Goal: Task Accomplishment & Management: Complete application form

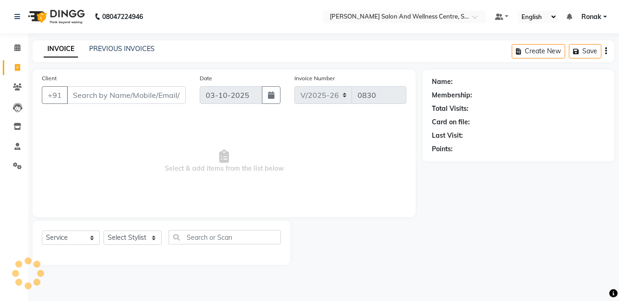
select select "8341"
select select "service"
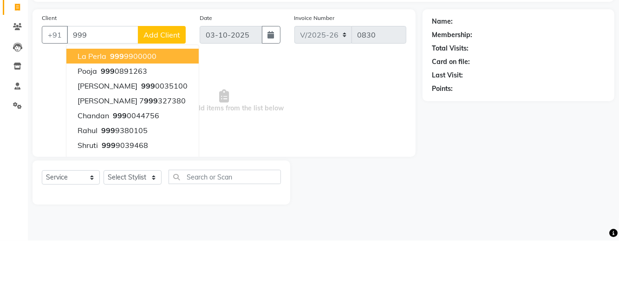
click at [140, 115] on ngb-highlight "[PHONE_NUMBER]" at bounding box center [132, 116] width 48 height 9
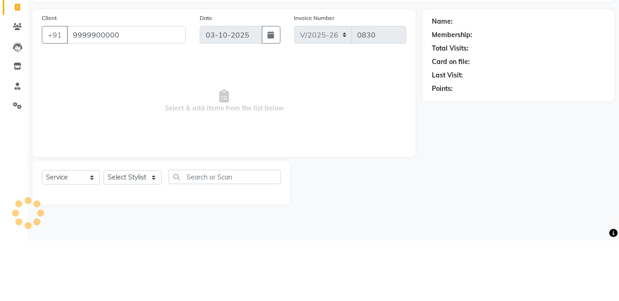
type input "9999900000"
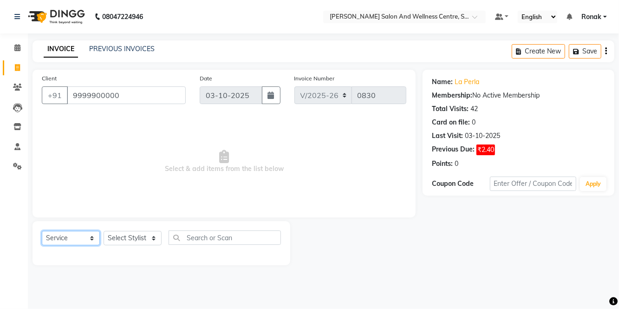
click at [72, 237] on select "Select Service Product Membership Package Voucher Prepaid Gift Card" at bounding box center [71, 238] width 58 height 14
click at [42, 231] on select "Select Service Product Membership Package Voucher Prepaid Gift Card" at bounding box center [71, 238] width 58 height 14
click at [121, 237] on select "Select Stylist [PERSON_NAME] [PERSON_NAME] [PERSON_NAME] [PERSON_NAME] La perle…" at bounding box center [133, 238] width 58 height 14
select select "83266"
click at [104, 231] on select "Select Stylist [PERSON_NAME] [PERSON_NAME] [PERSON_NAME] [PERSON_NAME] La perle…" at bounding box center [133, 238] width 58 height 14
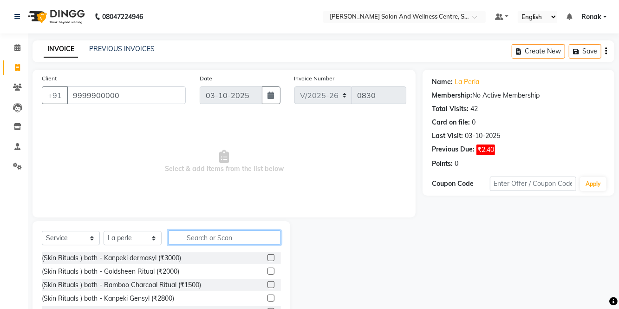
click at [223, 240] on input "text" at bounding box center [225, 237] width 112 height 14
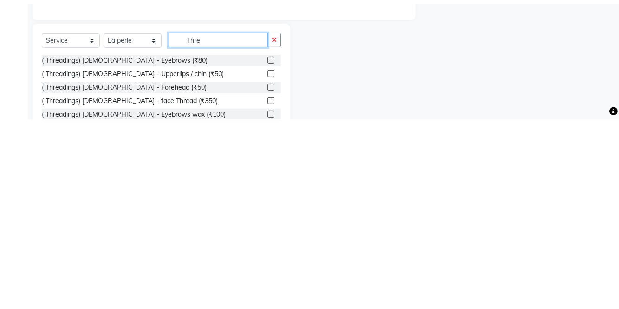
scroll to position [19, 0]
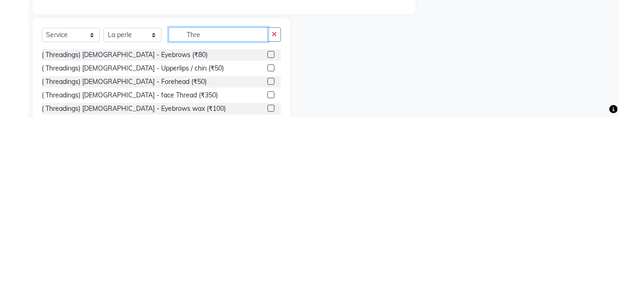
type input "Thre"
click at [269, 250] on label at bounding box center [271, 252] width 7 height 7
click at [269, 250] on input "checkbox" at bounding box center [271, 253] width 6 height 6
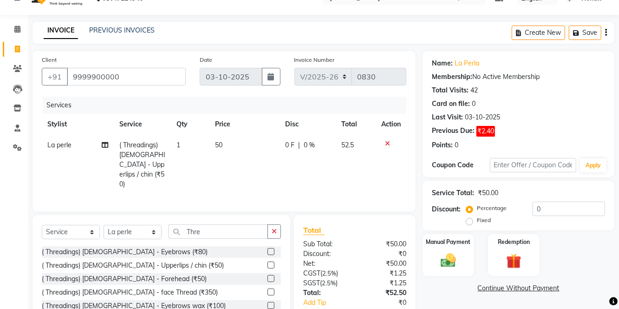
scroll to position [13, 0]
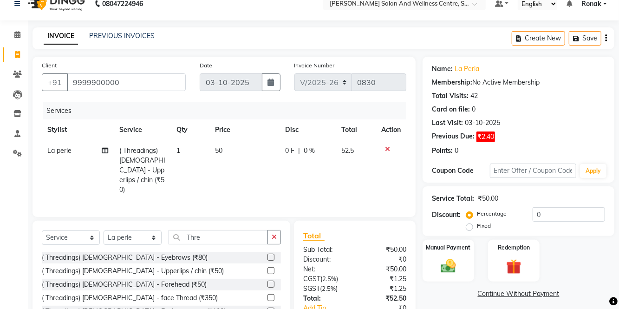
click at [270, 267] on label at bounding box center [271, 270] width 7 height 7
click at [270, 268] on input "checkbox" at bounding box center [271, 271] width 6 height 6
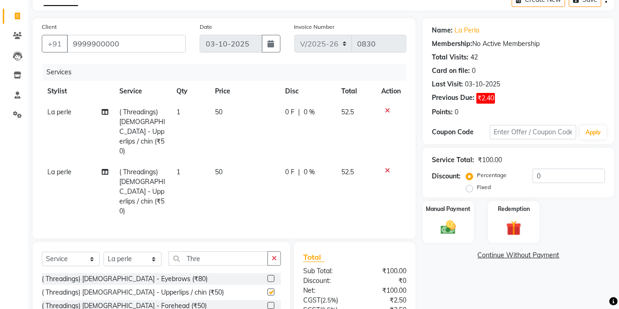
checkbox input "false"
click at [270, 275] on label at bounding box center [271, 278] width 7 height 7
click at [270, 276] on input "checkbox" at bounding box center [271, 279] width 6 height 6
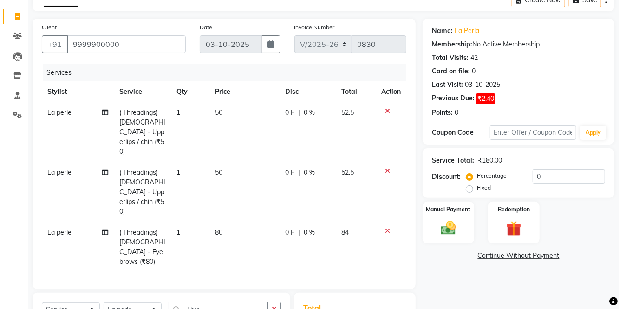
checkbox input "false"
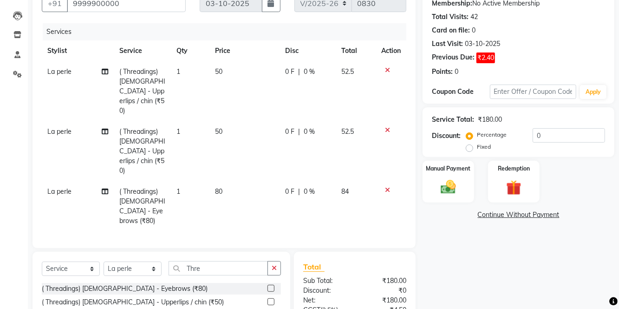
click at [272, 301] on label at bounding box center [271, 315] width 7 height 7
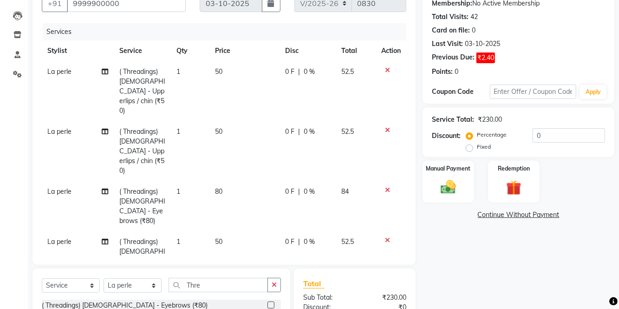
checkbox input "false"
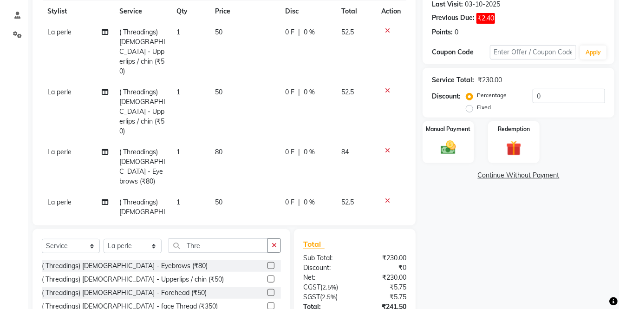
scroll to position [132, 0]
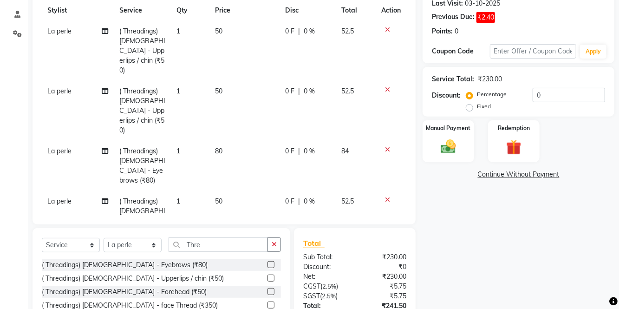
click at [273, 241] on icon "button" at bounding box center [274, 244] width 5 height 7
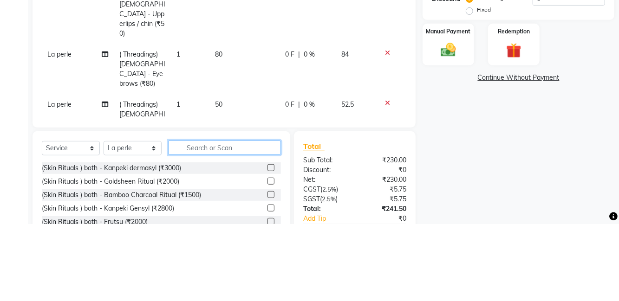
scroll to position [152, 0]
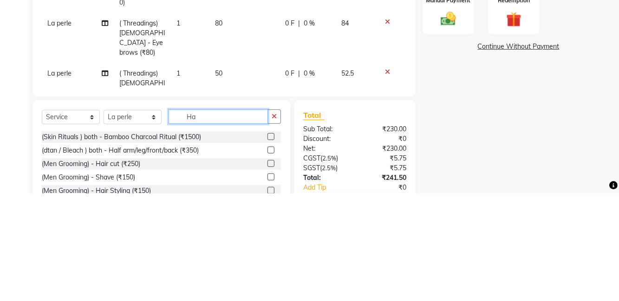
type input "Ha"
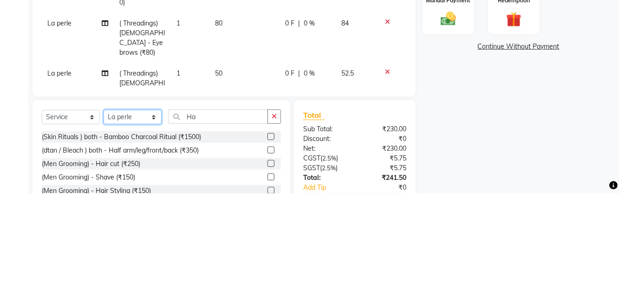
click at [137, 218] on select "Select Stylist [PERSON_NAME] [PERSON_NAME] [PERSON_NAME] [PERSON_NAME] La perle…" at bounding box center [133, 225] width 58 height 14
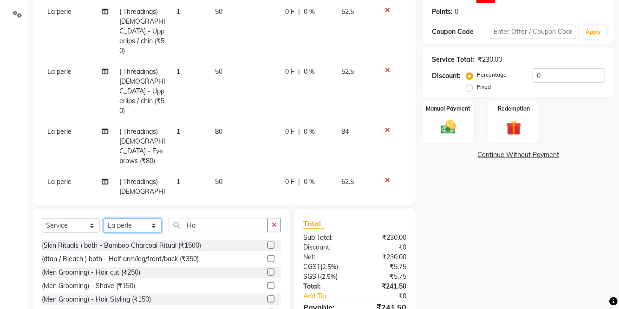
select select "84213"
click at [104, 218] on select "Select Stylist [PERSON_NAME] [PERSON_NAME] [PERSON_NAME] [PERSON_NAME] La perle…" at bounding box center [133, 225] width 58 height 14
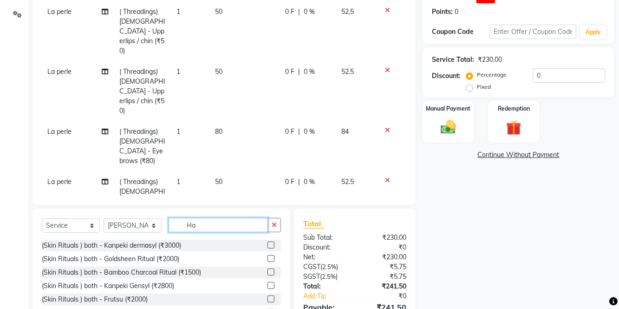
click at [231, 218] on input "Ha" at bounding box center [218, 225] width 99 height 14
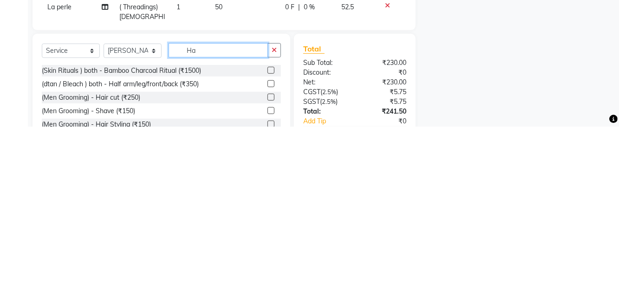
type input "H"
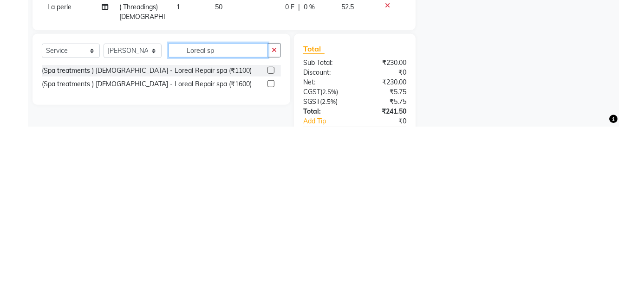
type input "Loreal sp"
click at [270, 255] on label at bounding box center [271, 258] width 7 height 7
click at [270, 256] on input "checkbox" at bounding box center [271, 259] width 6 height 6
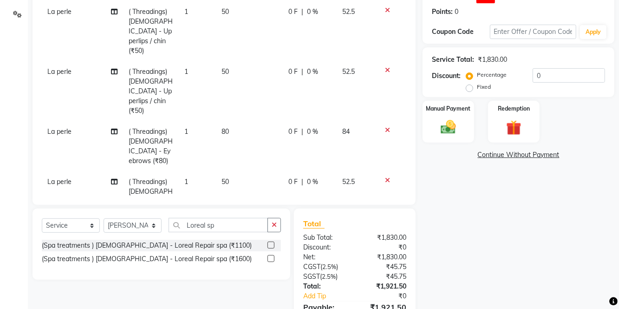
checkbox input "false"
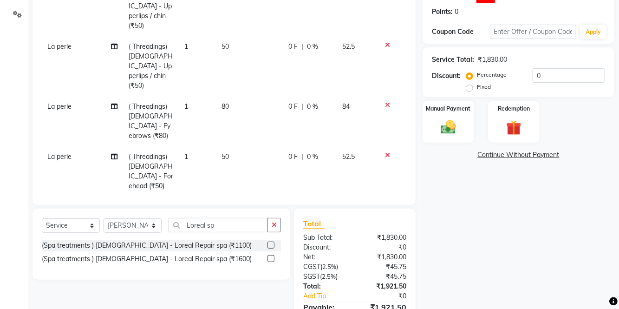
click at [233, 196] on td "1600" at bounding box center [249, 226] width 67 height 60
select select "84213"
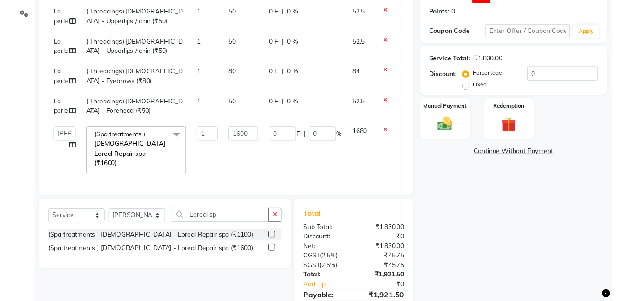
scroll to position [0, 0]
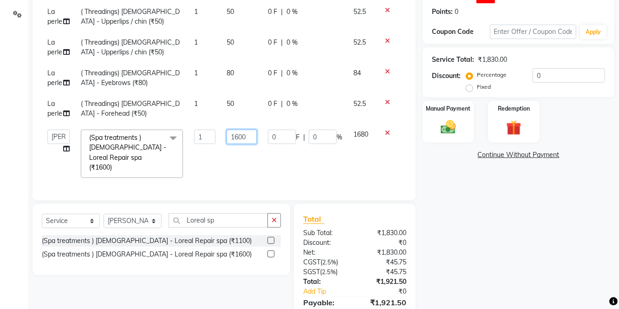
click at [244, 139] on input "1600" at bounding box center [242, 137] width 30 height 14
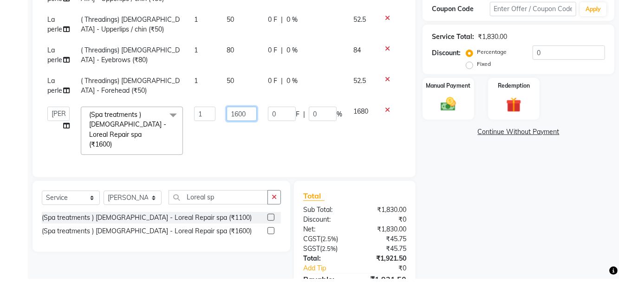
scroll to position [152, 0]
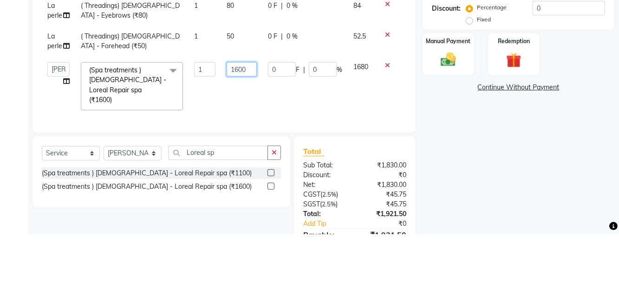
click at [234, 132] on input "1600" at bounding box center [242, 137] width 30 height 14
click at [241, 132] on input "1600" at bounding box center [242, 137] width 30 height 14
click at [238, 134] on input "1600" at bounding box center [242, 137] width 30 height 14
type input "1200"
click at [401, 145] on tbody "La perle ( Threadings) [DEMOGRAPHIC_DATA] - Upperlips / chin (₹50) 1 50 0 F | 0…" at bounding box center [224, 92] width 365 height 182
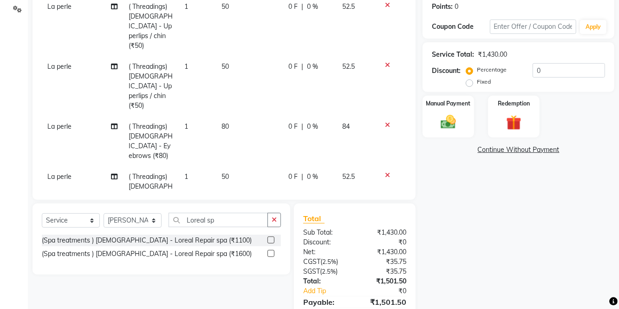
scroll to position [25, 0]
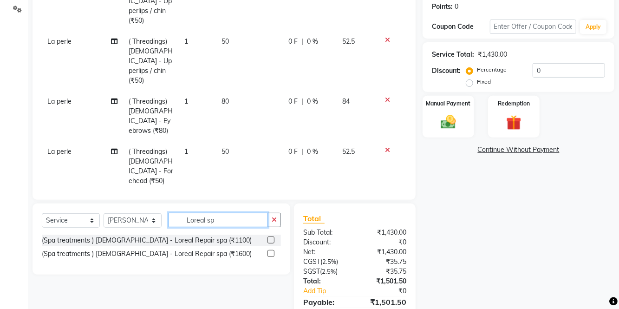
click at [225, 219] on input "Loreal sp" at bounding box center [218, 220] width 99 height 14
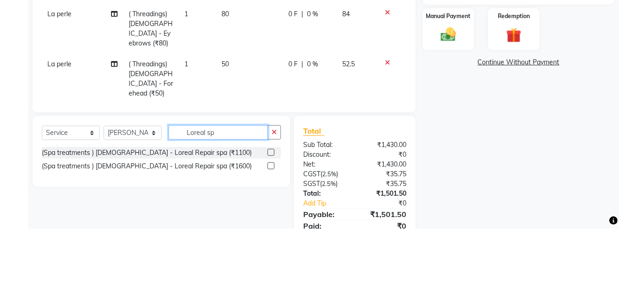
scroll to position [171, 0]
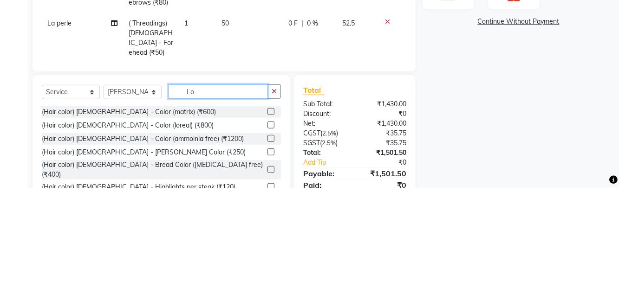
type input "L"
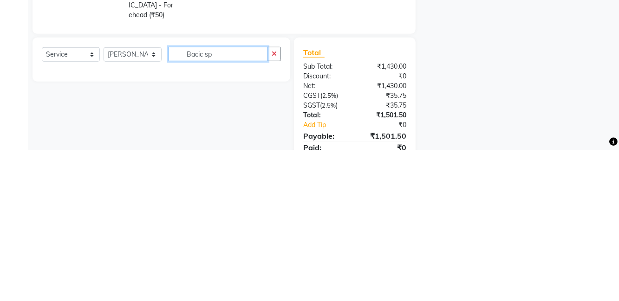
scroll to position [209, 0]
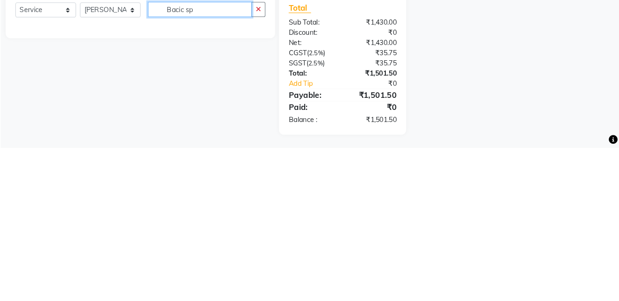
type input "Bacic sp"
click at [596, 231] on div "Name: La Perla Membership: No Active Membership Total Visits: 42 Card on file: …" at bounding box center [522, 75] width 199 height 427
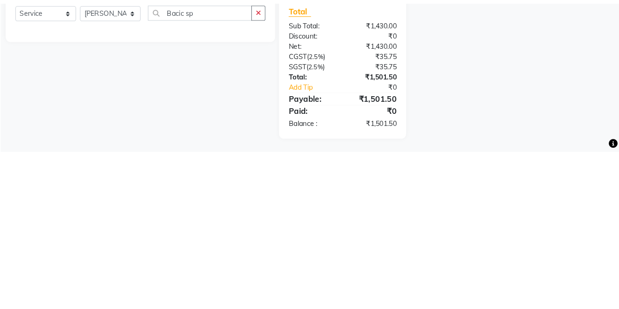
scroll to position [201, 0]
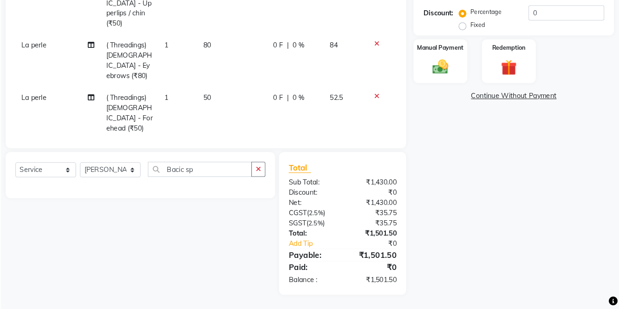
click at [464, 70] on div "Manual Payment" at bounding box center [449, 72] width 52 height 42
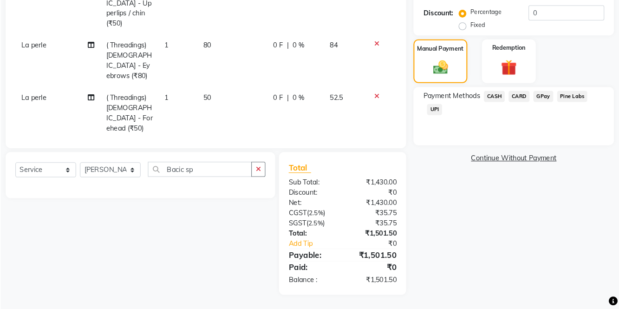
click at [447, 113] on span "UPI" at bounding box center [443, 118] width 14 height 11
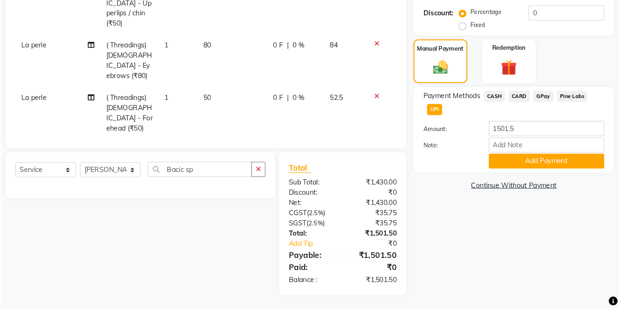
click at [540, 165] on button "Add Payment" at bounding box center [550, 167] width 111 height 14
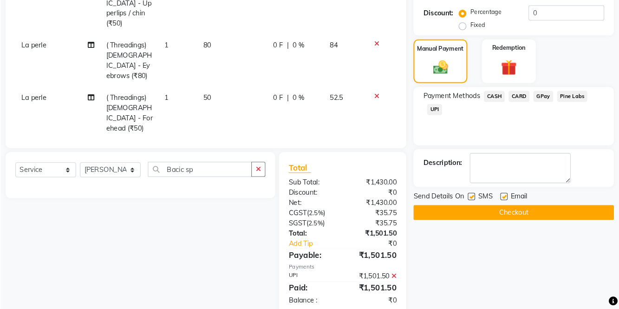
scroll to position [176, 0]
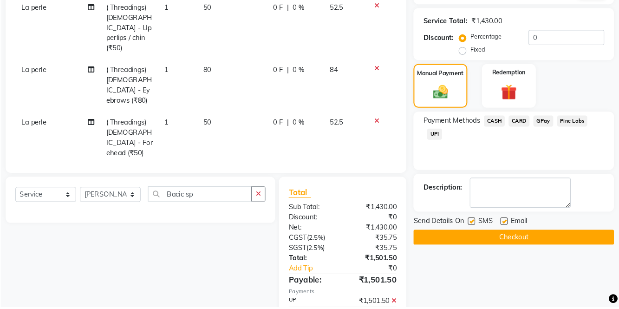
click at [570, 245] on button "Checkout" at bounding box center [519, 242] width 192 height 14
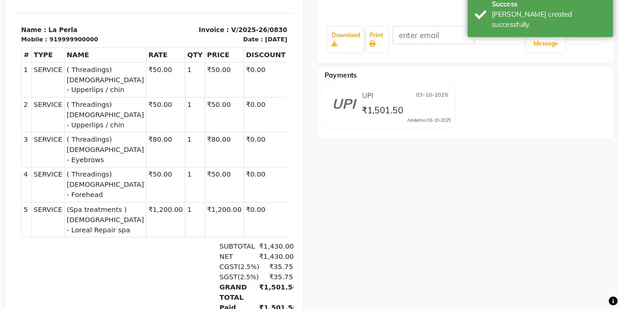
scroll to position [181, 0]
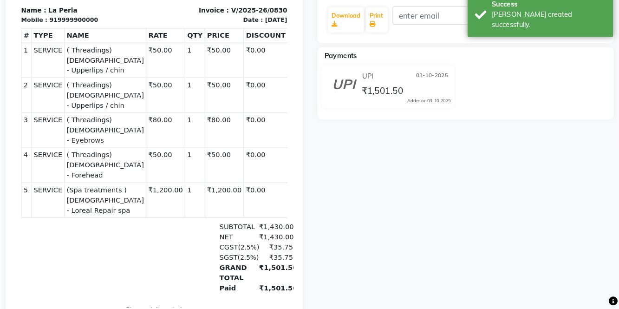
select select "8341"
select select "service"
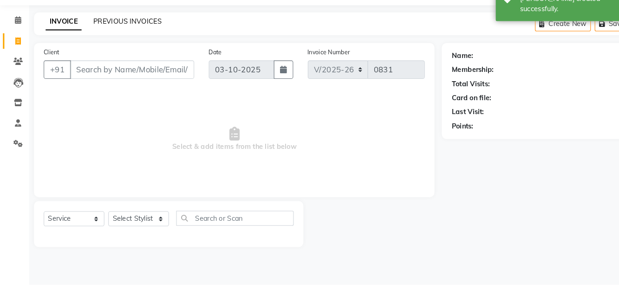
click at [121, 48] on link "PREVIOUS INVOICES" at bounding box center [121, 49] width 65 height 8
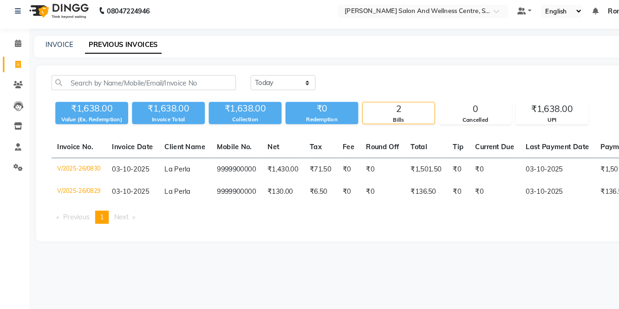
select select "8341"
select select "service"
